Goal: Task Accomplishment & Management: Manage account settings

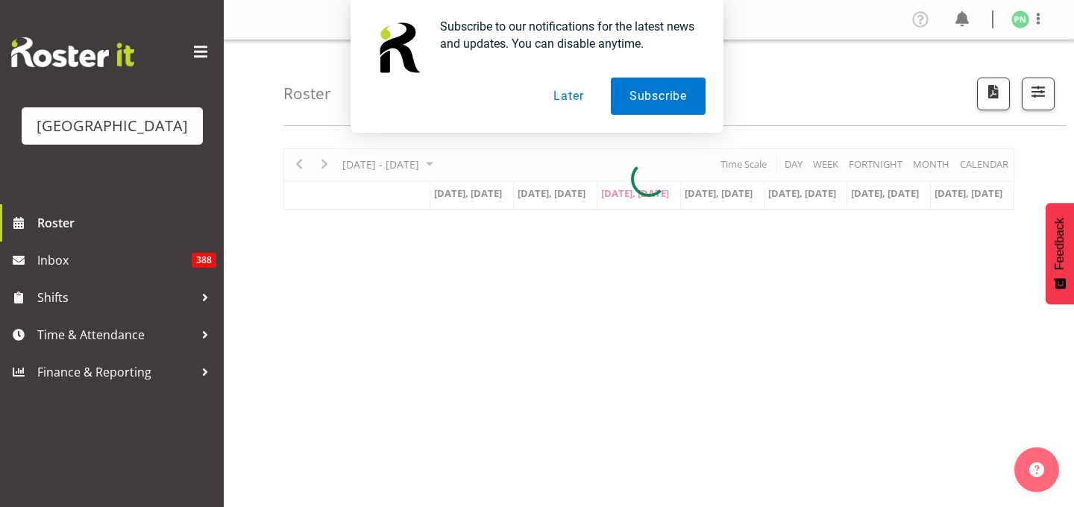
click at [551, 101] on button "Later" at bounding box center [568, 96] width 67 height 37
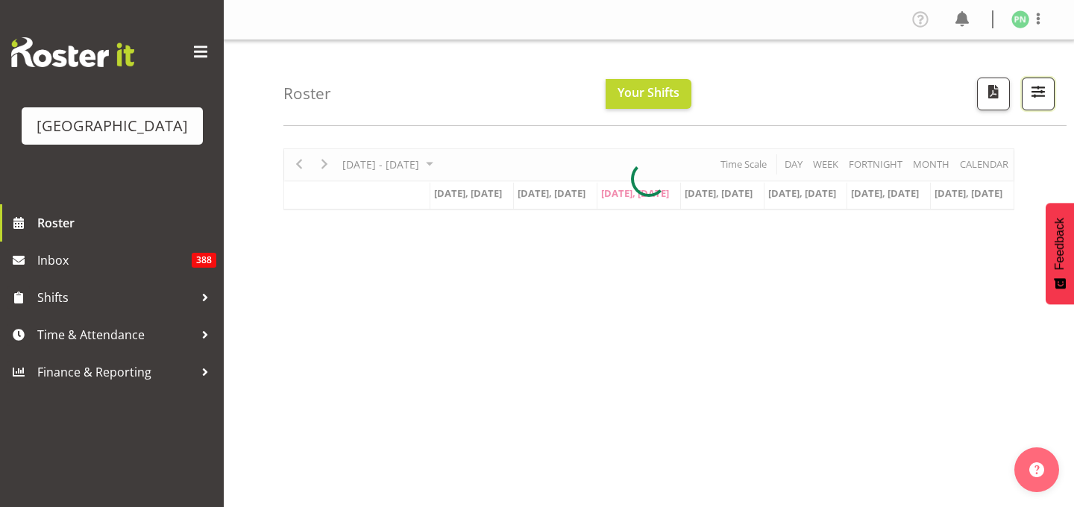
click at [1029, 110] on button "button" at bounding box center [1038, 94] width 33 height 33
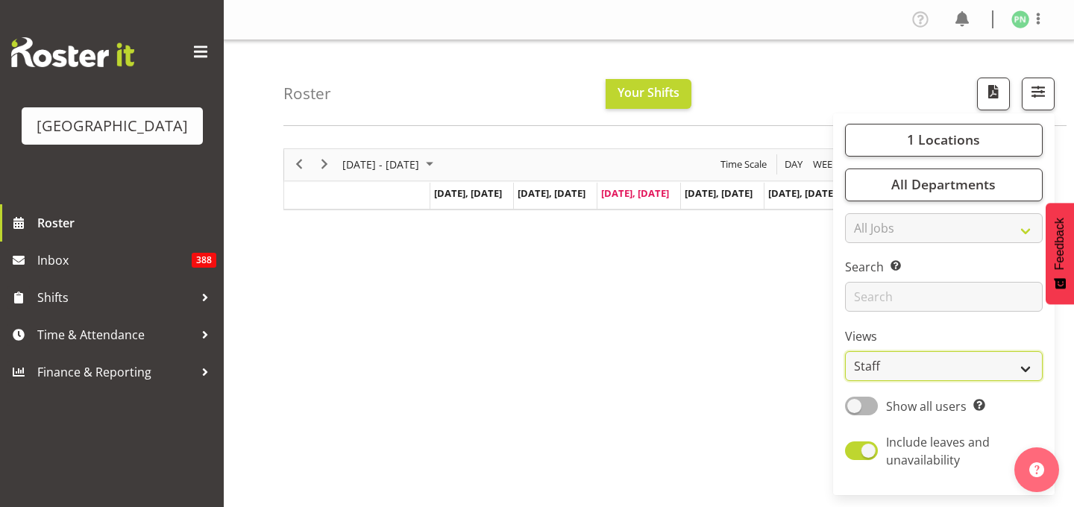
click at [998, 381] on select "Staff Role Shift - Horizontal Shift - Vertical Staff - Location" at bounding box center [944, 366] width 198 height 30
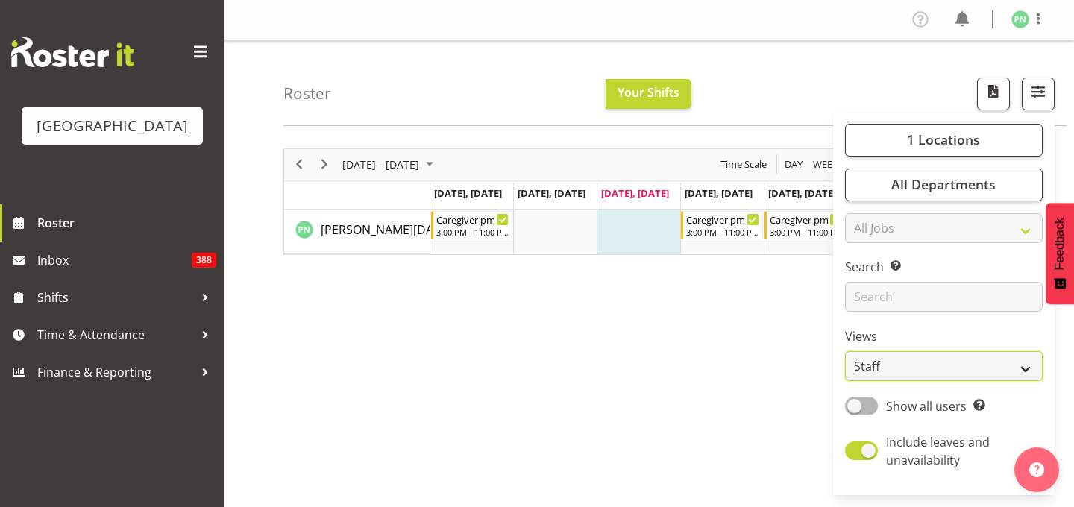
select select "shiftH"
click at [845, 381] on select "Staff Role Shift - Horizontal Shift - Vertical Staff - Location" at bounding box center [944, 366] width 198 height 30
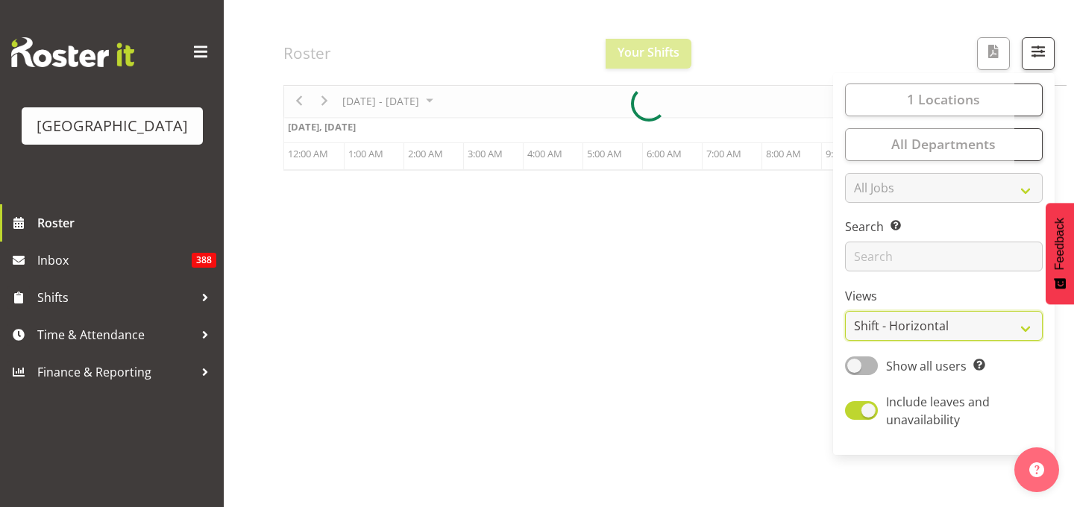
scroll to position [113, 0]
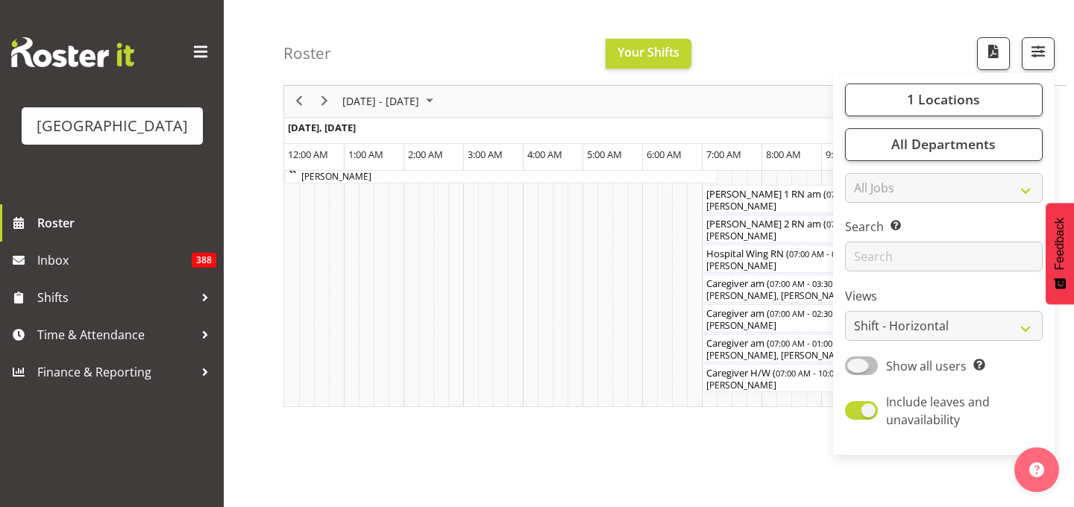
click at [845, 375] on span at bounding box center [861, 366] width 33 height 19
click at [845, 371] on input "Show all users Show only rostered employees" at bounding box center [850, 366] width 10 height 10
checkbox input "true"
click at [846, 56] on div "Roster Your Shifts 1 Locations [GEOGRAPHIC_DATA] Kitchen [GEOGRAPHIC_DATA] Sele…" at bounding box center [675, 43] width 783 height 86
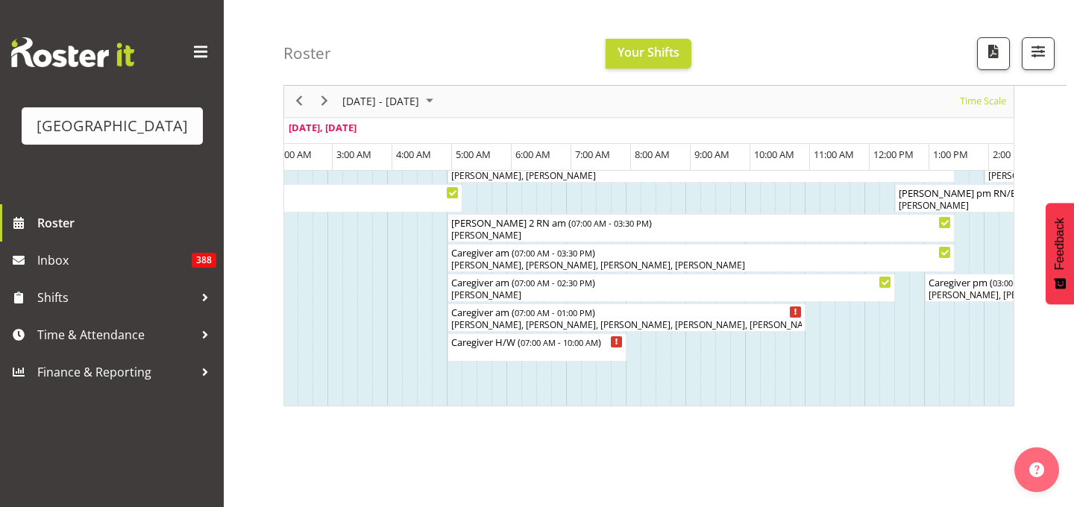
scroll to position [0, 0]
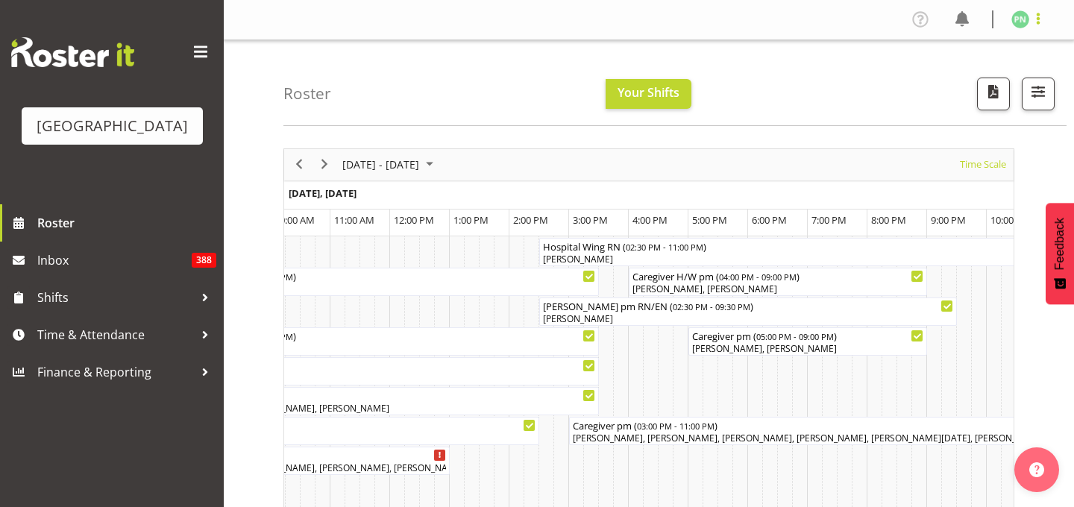
click at [1031, 20] on span at bounding box center [1039, 19] width 18 height 18
click at [929, 92] on link "Log Out" at bounding box center [975, 78] width 143 height 27
